Goal: Information Seeking & Learning: Find specific fact

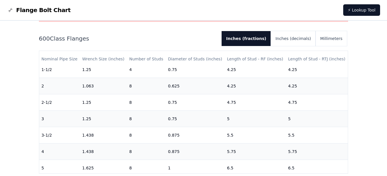
scroll to position [70, 0]
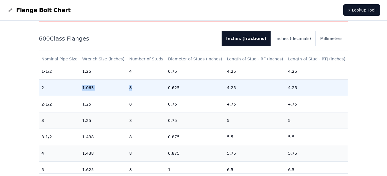
drag, startPoint x: 81, startPoint y: 89, endPoint x: 146, endPoint y: 88, distance: 64.3
click at [146, 88] on tr "2 1.063 8 0.625 4.25 4.25" at bounding box center [193, 88] width 309 height 16
drag, startPoint x: 146, startPoint y: 88, endPoint x: 184, endPoint y: 89, distance: 38.1
click at [184, 89] on td "0.625" at bounding box center [195, 88] width 59 height 16
drag, startPoint x: 81, startPoint y: 87, endPoint x: 93, endPoint y: 87, distance: 11.5
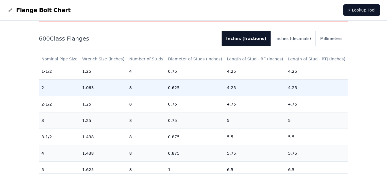
click at [82, 87] on td "1.063" at bounding box center [103, 88] width 47 height 16
drag, startPoint x: 82, startPoint y: 88, endPoint x: 95, endPoint y: 87, distance: 12.1
click at [95, 87] on td "1.063" at bounding box center [103, 88] width 47 height 16
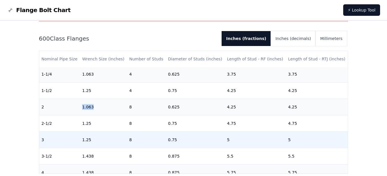
scroll to position [41, 0]
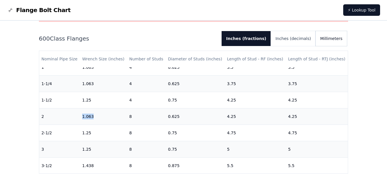
click at [324, 38] on button "Millimeters" at bounding box center [331, 38] width 31 height 15
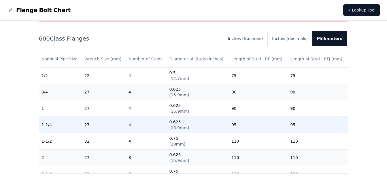
scroll to position [29, 0]
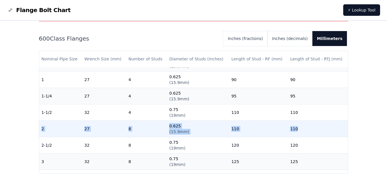
drag, startPoint x: 42, startPoint y: 128, endPoint x: 305, endPoint y: 131, distance: 262.9
click at [305, 131] on tr "2 27 8 0.625 ( 15.9mm ) 110 110" at bounding box center [193, 129] width 309 height 16
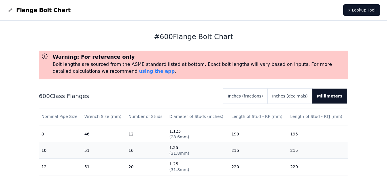
scroll to position [202, 0]
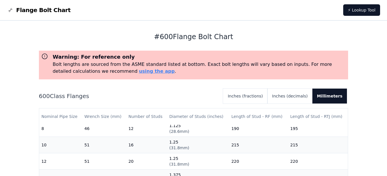
drag, startPoint x: 168, startPoint y: 36, endPoint x: 235, endPoint y: 39, distance: 66.7
click at [235, 39] on h1 "# 600 Flange Bolt Chart" at bounding box center [194, 36] width 310 height 9
click at [234, 39] on h1 "# 600 Flange Bolt Chart" at bounding box center [194, 36] width 310 height 9
drag, startPoint x: 234, startPoint y: 39, endPoint x: 290, endPoint y: 43, distance: 56.1
click at [290, 43] on div "# 600 Flange Bolt Chart Warning: For reference only Bolt lengths are sourced fr…" at bounding box center [194, 130] width 310 height 219
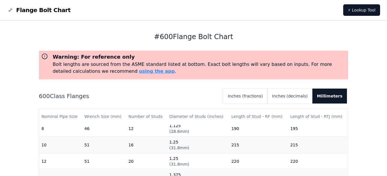
drag, startPoint x: 290, startPoint y: 43, endPoint x: 228, endPoint y: 43, distance: 62.0
click at [228, 43] on div "# 600 Flange Bolt Chart Warning: For reference only Bolt lengths are sourced fr…" at bounding box center [194, 130] width 310 height 219
drag, startPoint x: 232, startPoint y: 36, endPoint x: 179, endPoint y: 31, distance: 53.2
click at [179, 31] on div "# 600 Flange Bolt Chart Warning: For reference only Bolt lengths are sourced fr…" at bounding box center [194, 130] width 310 height 219
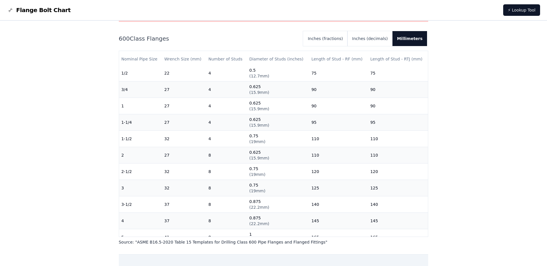
scroll to position [0, 0]
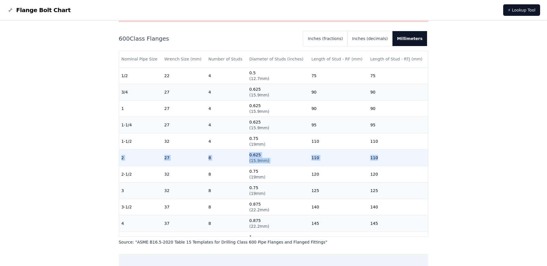
drag, startPoint x: 120, startPoint y: 158, endPoint x: 375, endPoint y: 163, distance: 254.8
click at [375, 163] on tr "2 27 8 0.625 ( 15.9mm ) 110 110" at bounding box center [273, 158] width 309 height 16
